Goal: Task Accomplishment & Management: Manage account settings

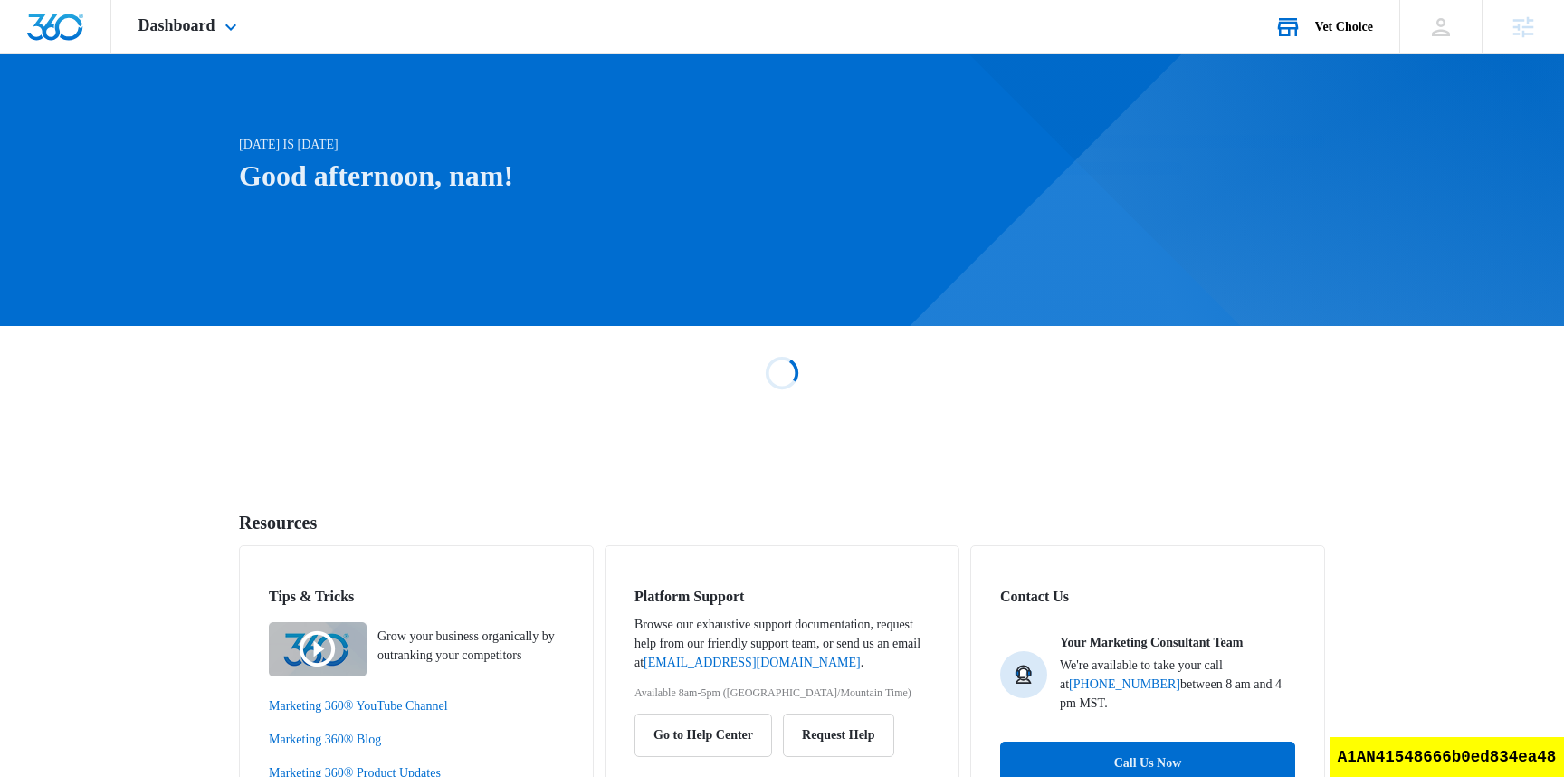
click at [1352, 23] on div "Vet Choice" at bounding box center [1344, 27] width 58 height 14
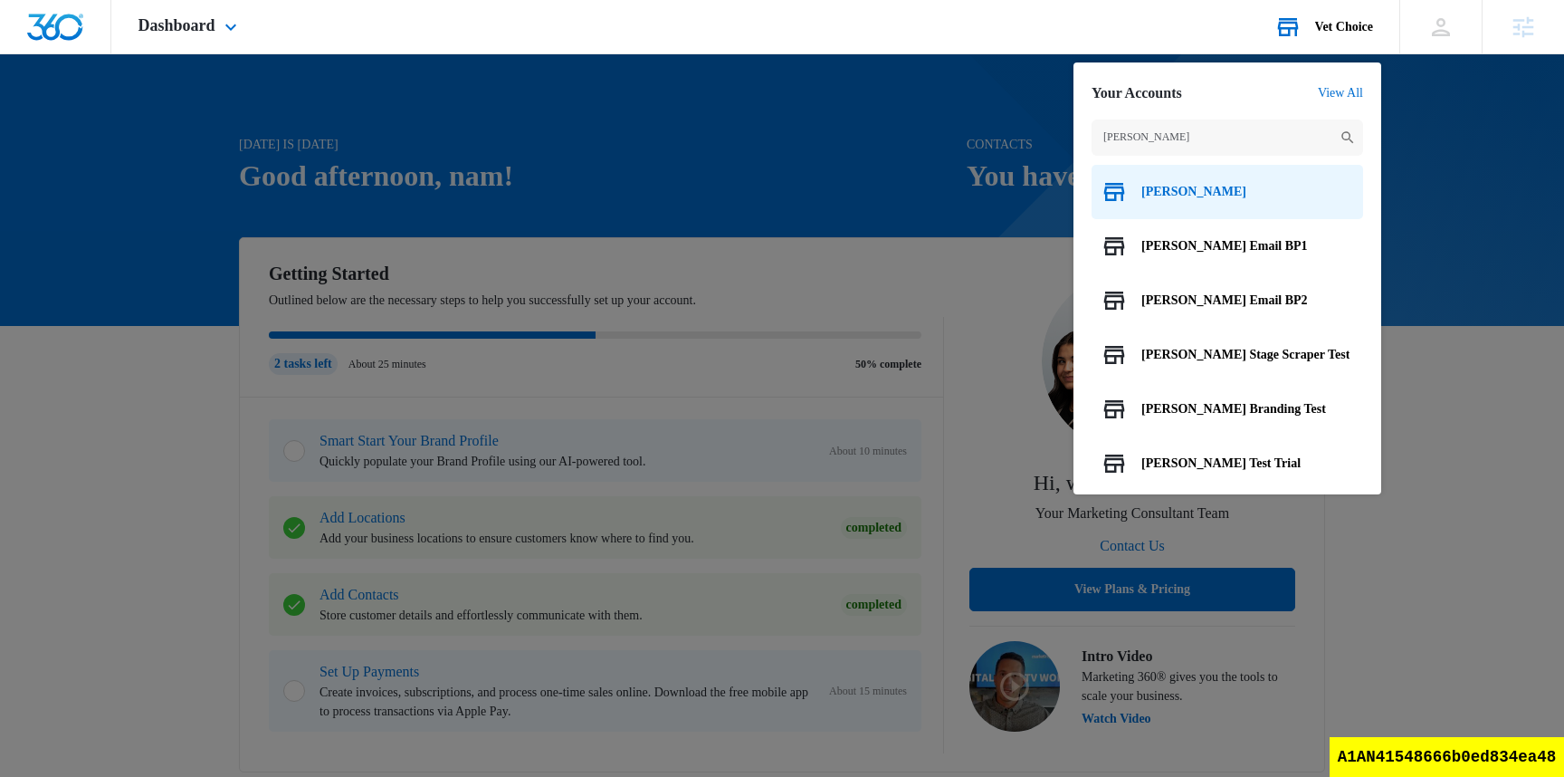
type input "[PERSON_NAME]"
click at [1164, 197] on span "[PERSON_NAME]" at bounding box center [1194, 192] width 105 height 14
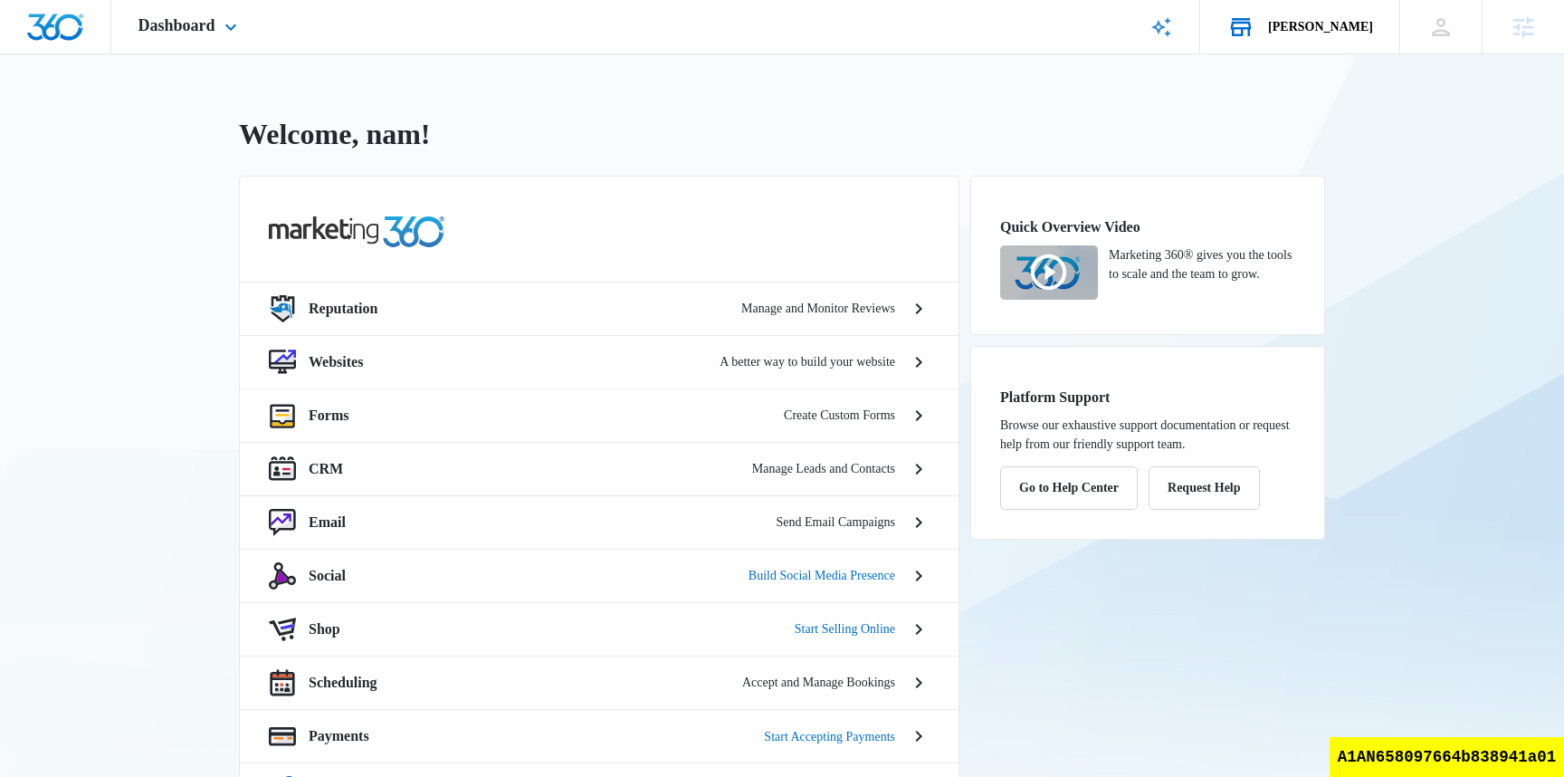
click at [532, 75] on div "[PERSON_NAME] Welcome, nam! Reputation Manage and Monitor Reviews Websites A be…" at bounding box center [782, 514] width 1564 height 920
click at [1339, 26] on div "[PERSON_NAME]" at bounding box center [1320, 27] width 105 height 14
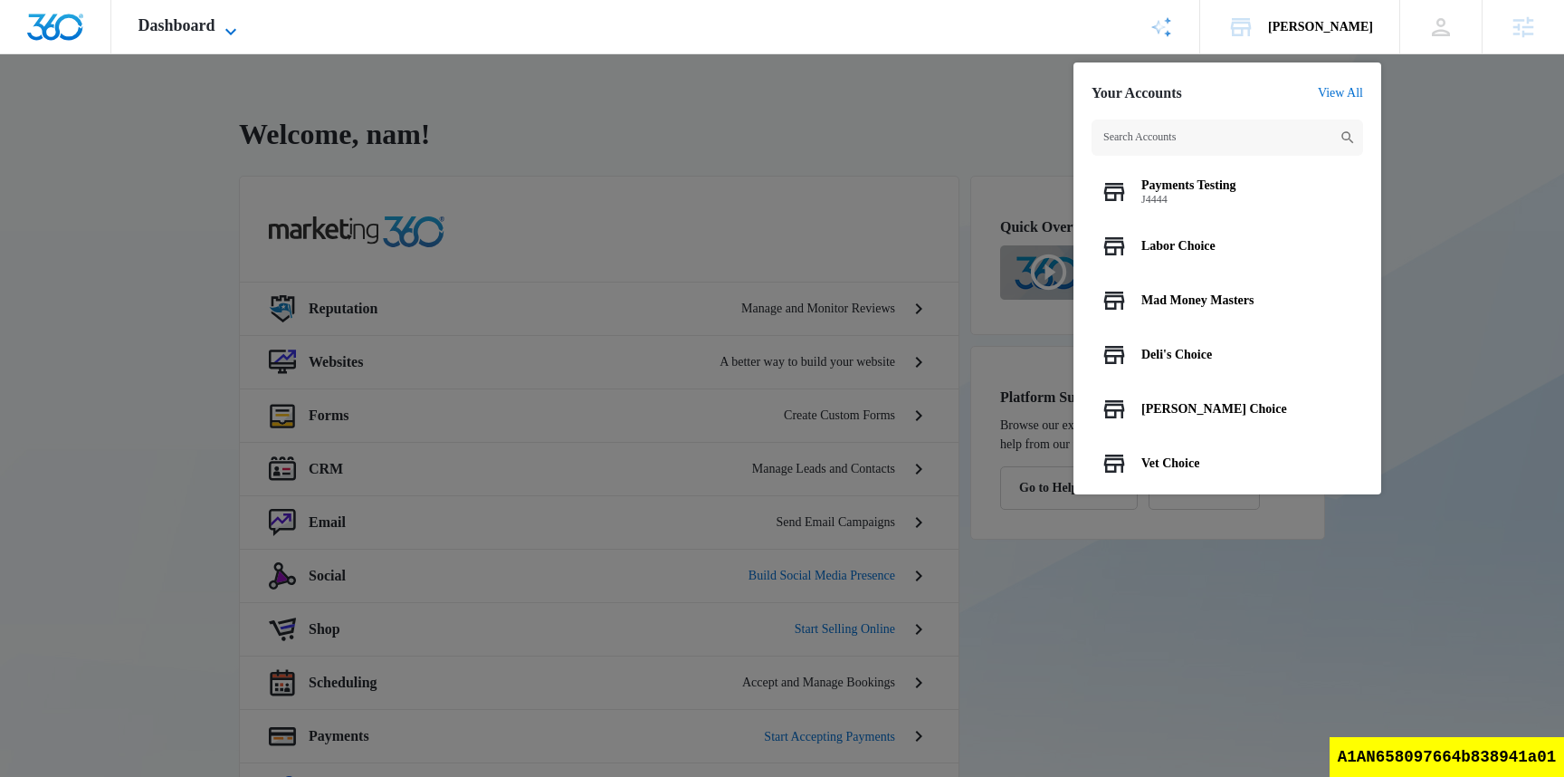
click at [173, 23] on span "Dashboard" at bounding box center [177, 25] width 77 height 19
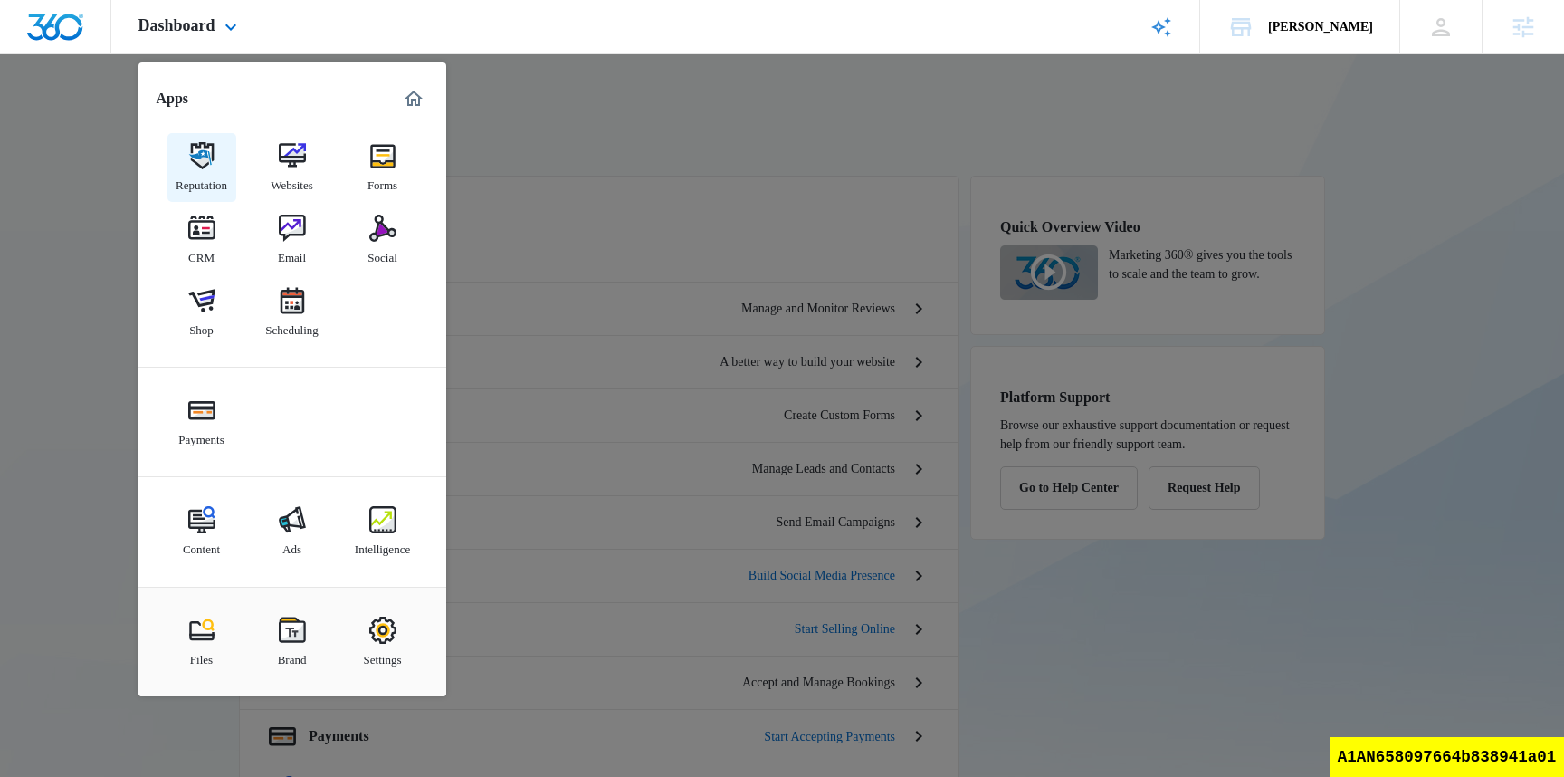
click at [211, 170] on div "Reputation" at bounding box center [202, 181] width 52 height 24
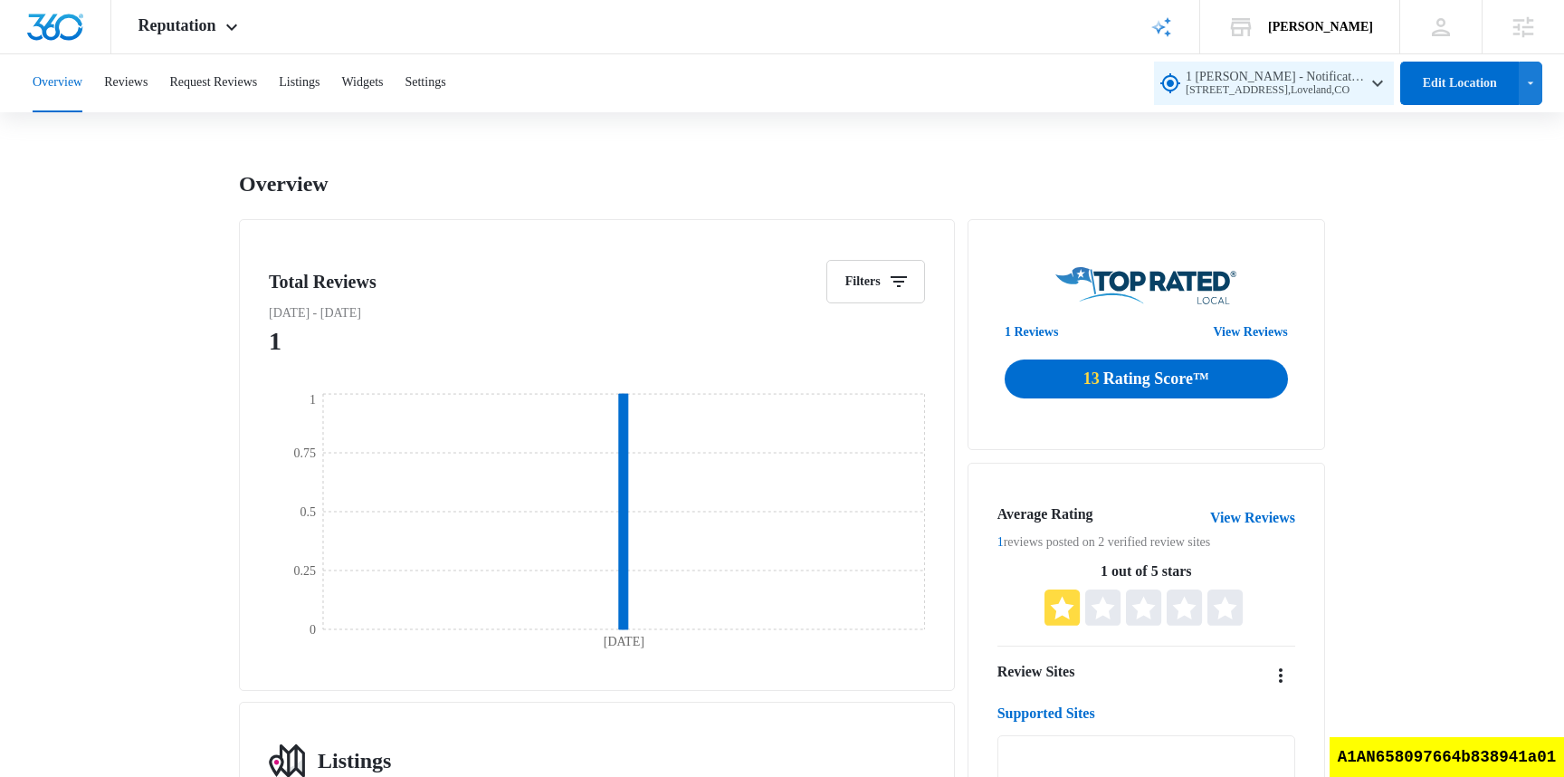
click at [1318, 77] on span "1 [PERSON_NAME] - Notification Test [STREET_ADDRESS]" at bounding box center [1276, 83] width 181 height 27
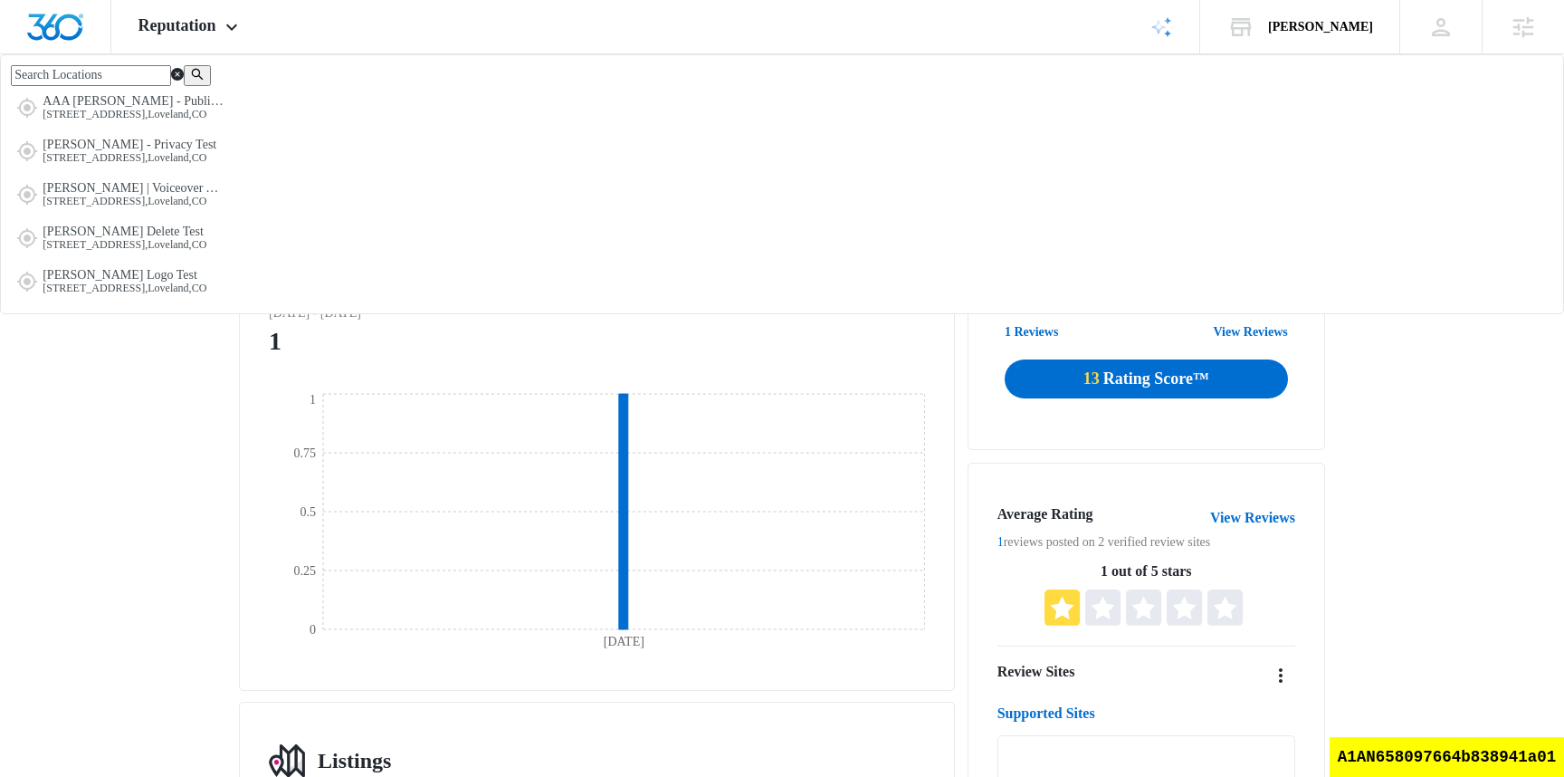
click at [171, 85] on input "text" at bounding box center [91, 75] width 160 height 20
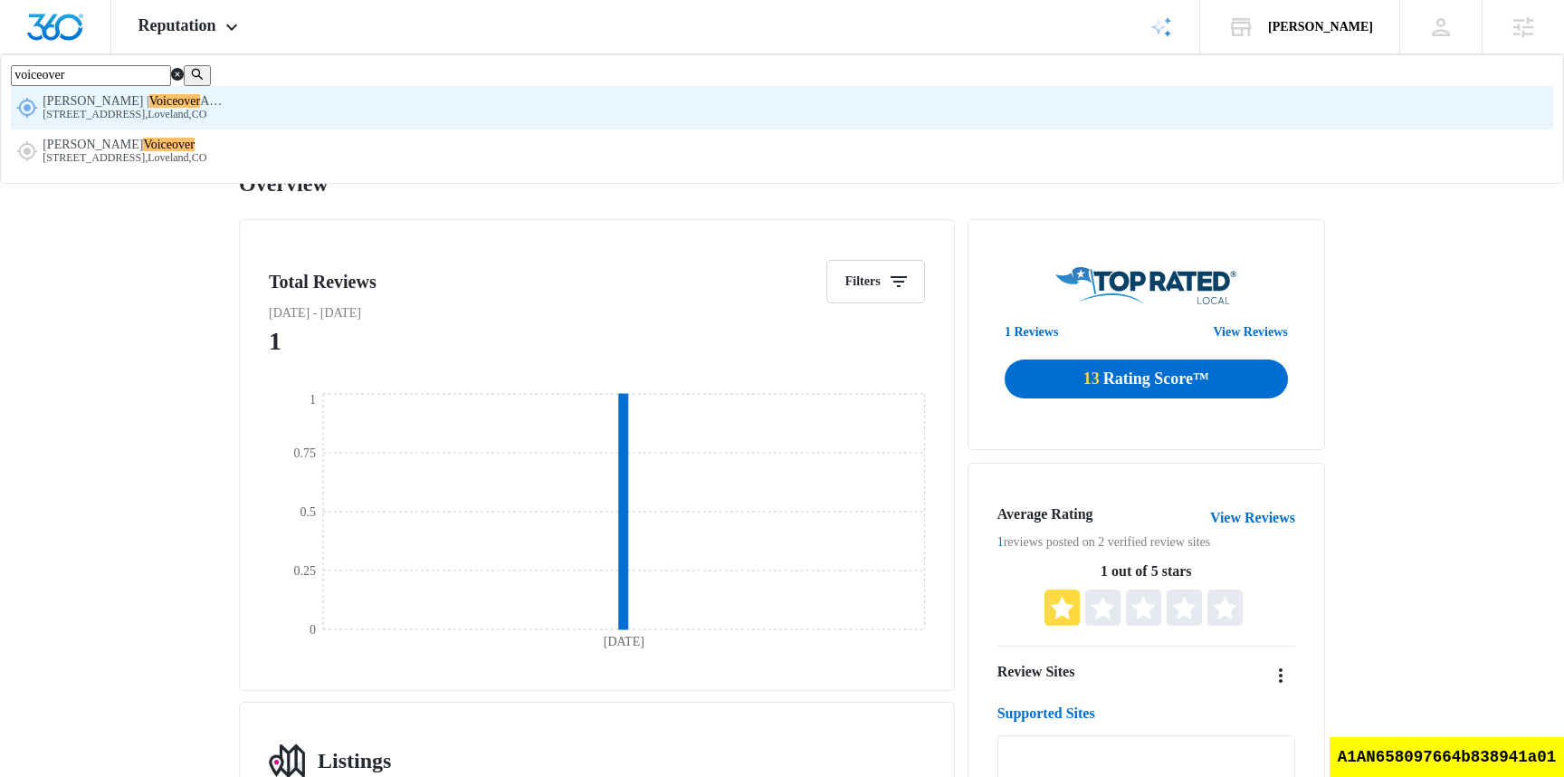
type input "voiceover"
click at [149, 108] on span "[PERSON_NAME] |" at bounding box center [96, 101] width 107 height 14
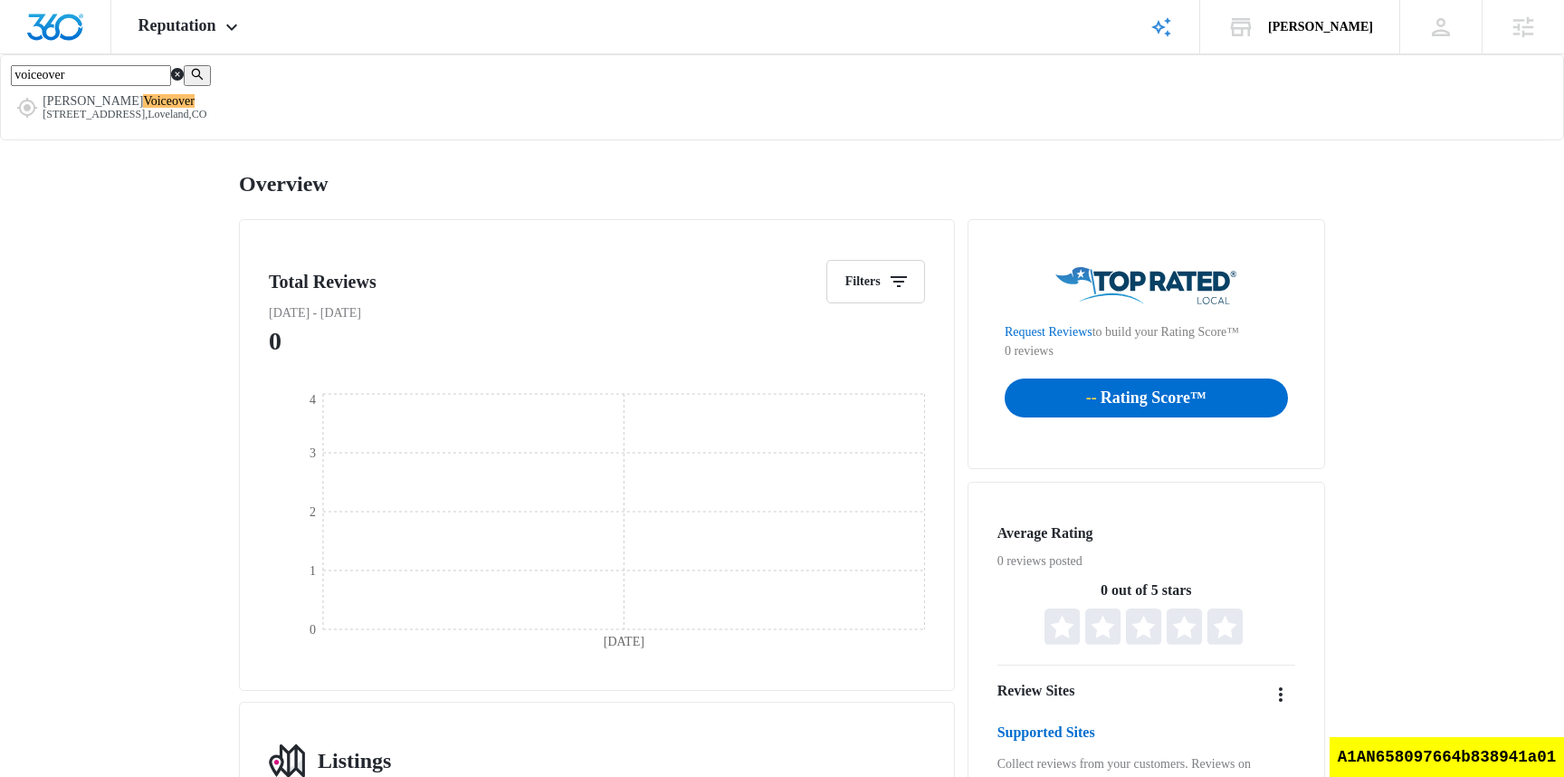
click at [256, 82] on button "Request Reviews" at bounding box center [213, 83] width 88 height 58
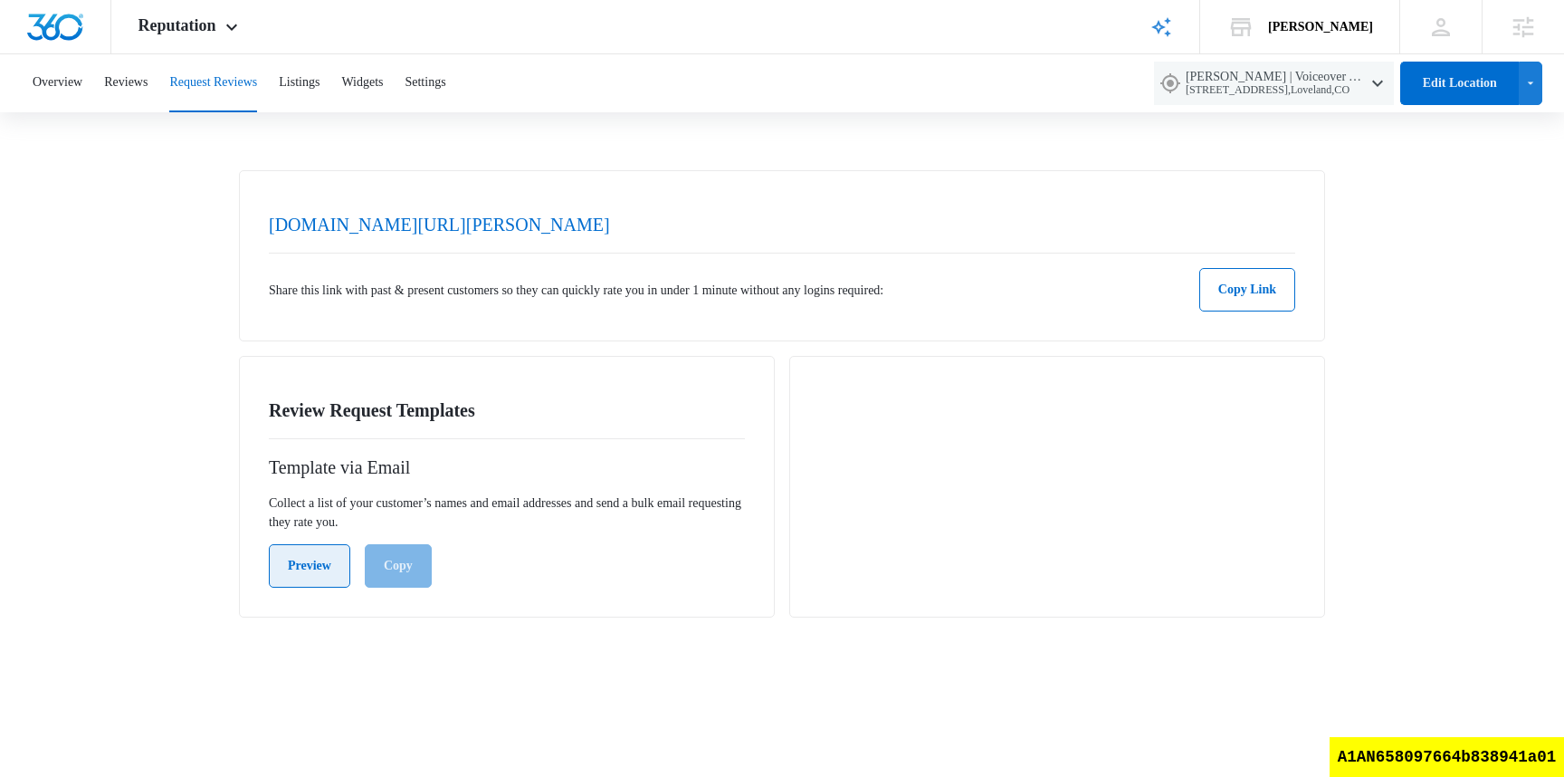
click at [336, 576] on button "Preview" at bounding box center [309, 565] width 81 height 43
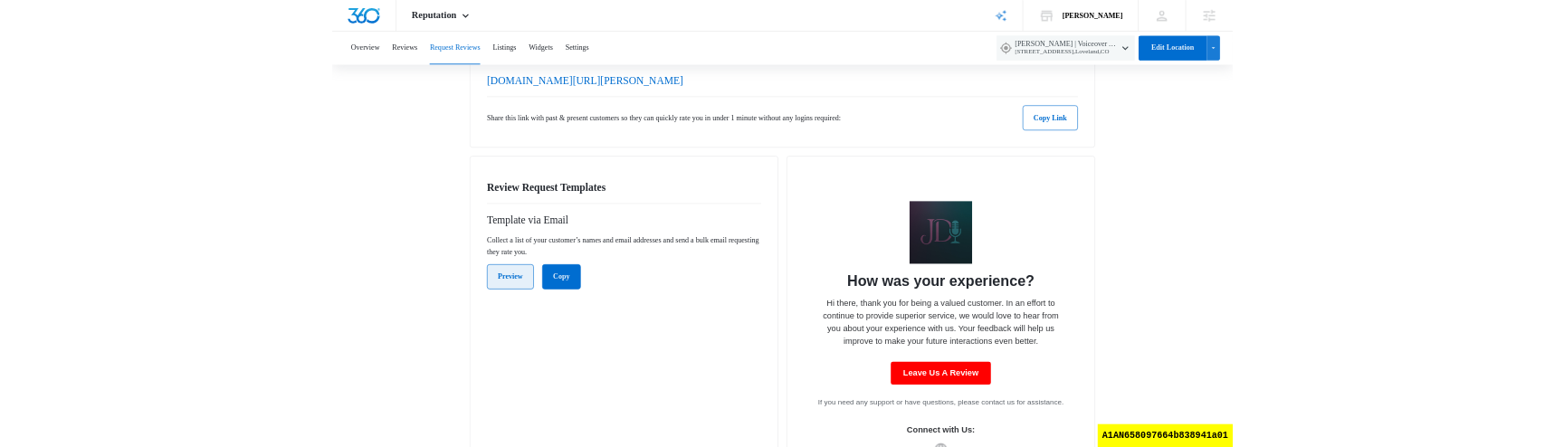
scroll to position [83, 0]
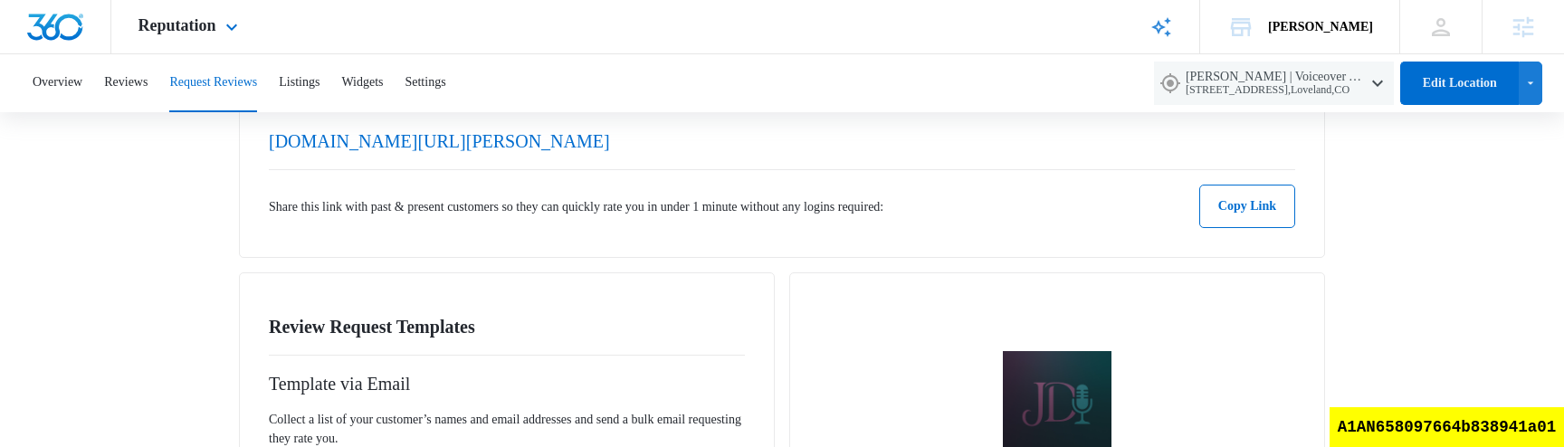
drag, startPoint x: 1059, startPoint y: 403, endPoint x: 801, endPoint y: 1, distance: 477.6
click at [0, 0] on div "Reputation Apps Reputation Websites Forms CRM Email Social Shop Scheduling Paym…" at bounding box center [782, 394] width 1564 height 955
click at [1024, 234] on div "[DOMAIN_NAME][URL][PERSON_NAME] Share this link with past & present customers s…" at bounding box center [782, 172] width 1086 height 171
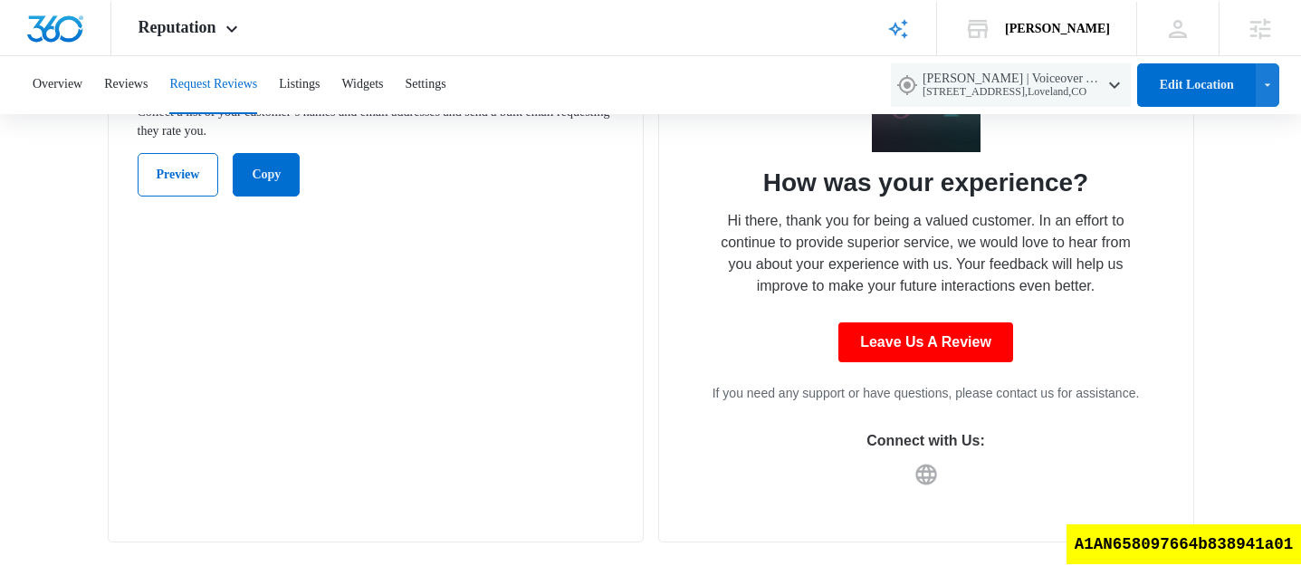
scroll to position [0, 0]
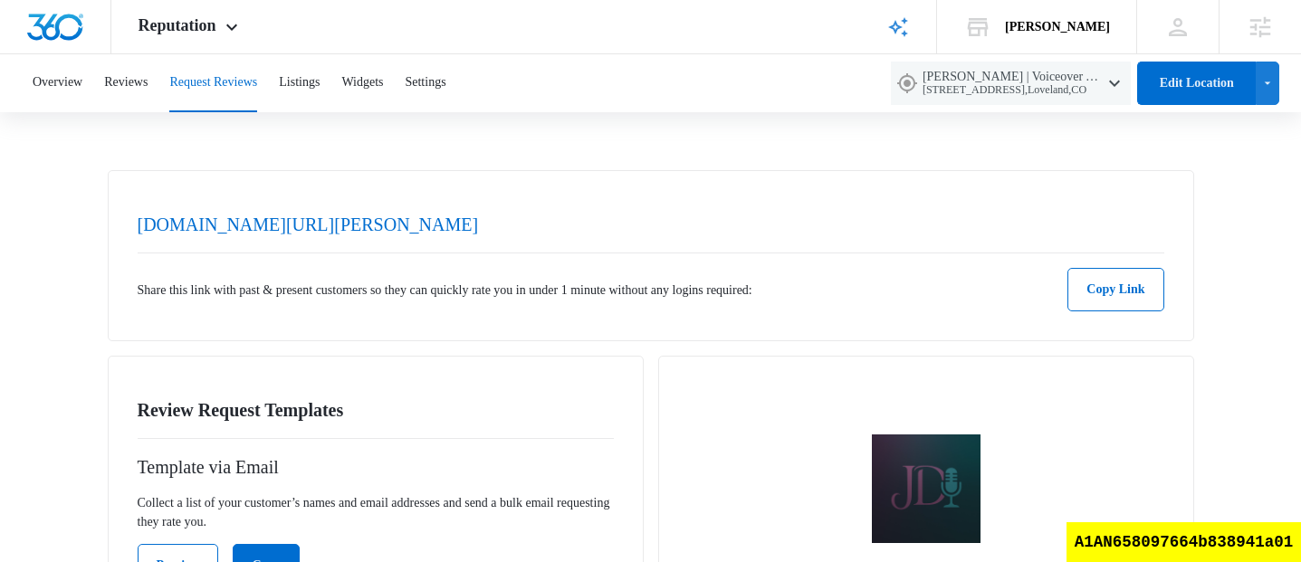
click at [876, 137] on div "Overview Reviews Request Reviews Listings Widgets Settings [PERSON_NAME] | Voic…" at bounding box center [650, 504] width 1301 height 901
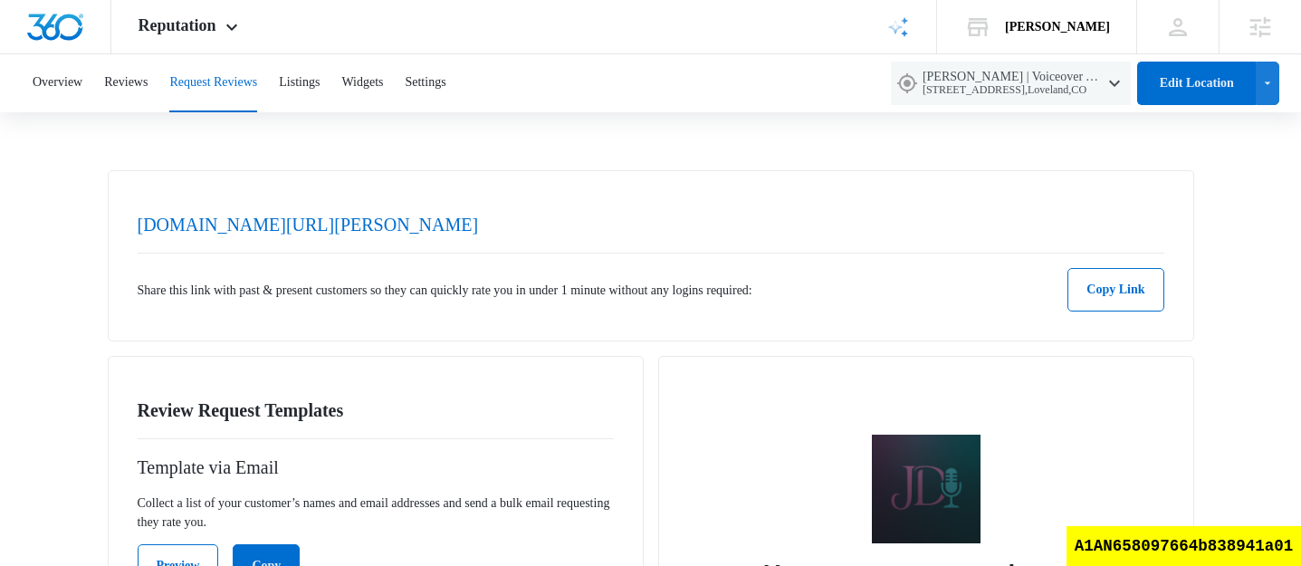
click at [922, 148] on div "Overview Reviews Request Reviews Listings Widgets Settings [PERSON_NAME] | Voic…" at bounding box center [650, 504] width 1301 height 901
